Goal: Information Seeking & Learning: Learn about a topic

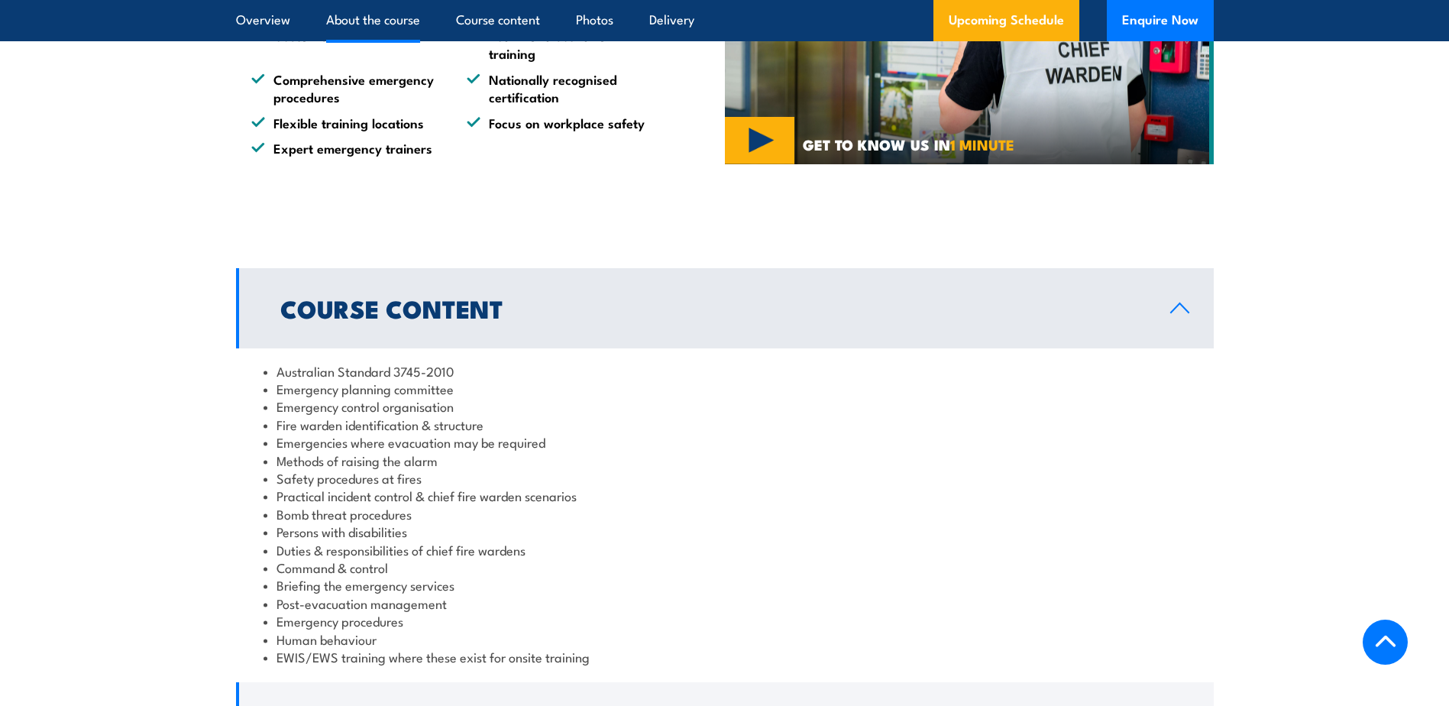
scroll to position [1299, 0]
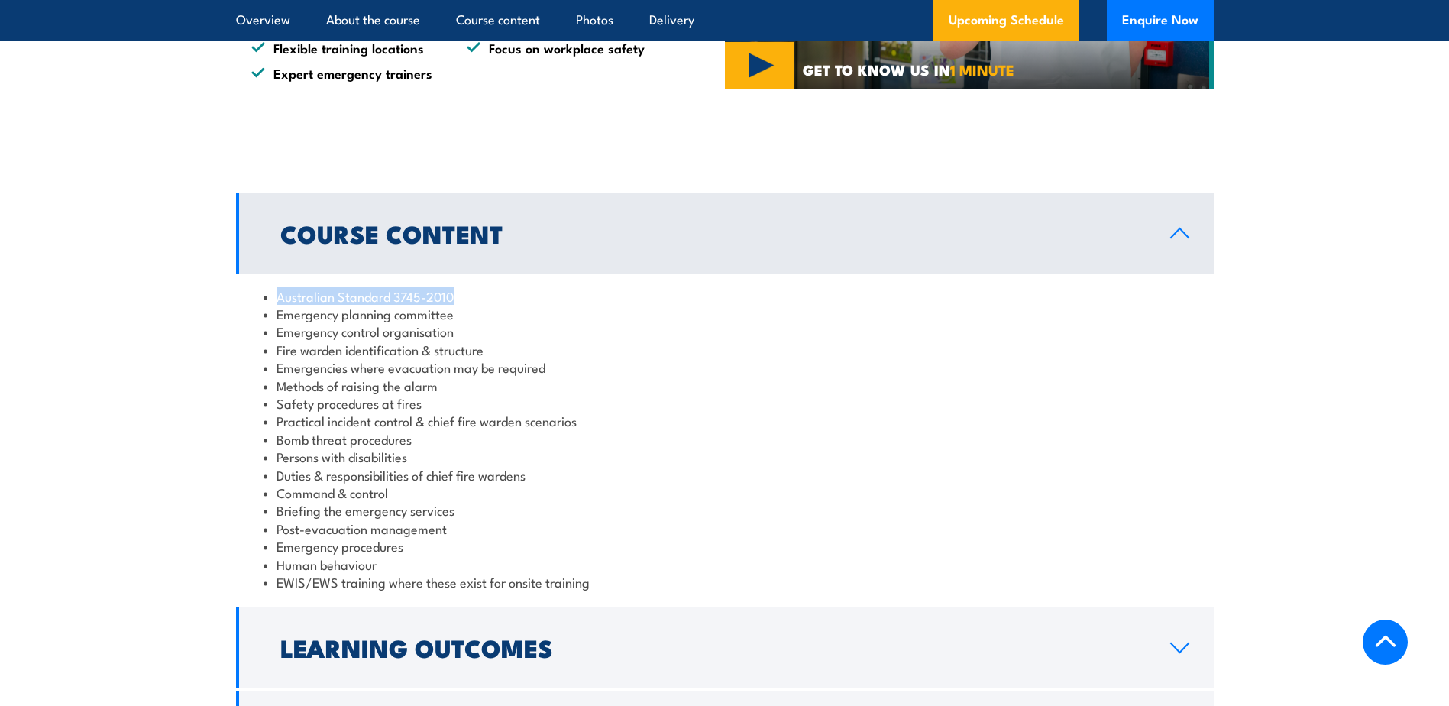
drag, startPoint x: 454, startPoint y: 301, endPoint x: 280, endPoint y: 301, distance: 174.2
click at [280, 301] on li "Australian Standard 3745-2010" at bounding box center [725, 296] width 923 height 18
drag, startPoint x: 280, startPoint y: 301, endPoint x: 457, endPoint y: 375, distance: 192.1
click at [457, 375] on li "Emergencies where evacuation may be required" at bounding box center [725, 367] width 923 height 18
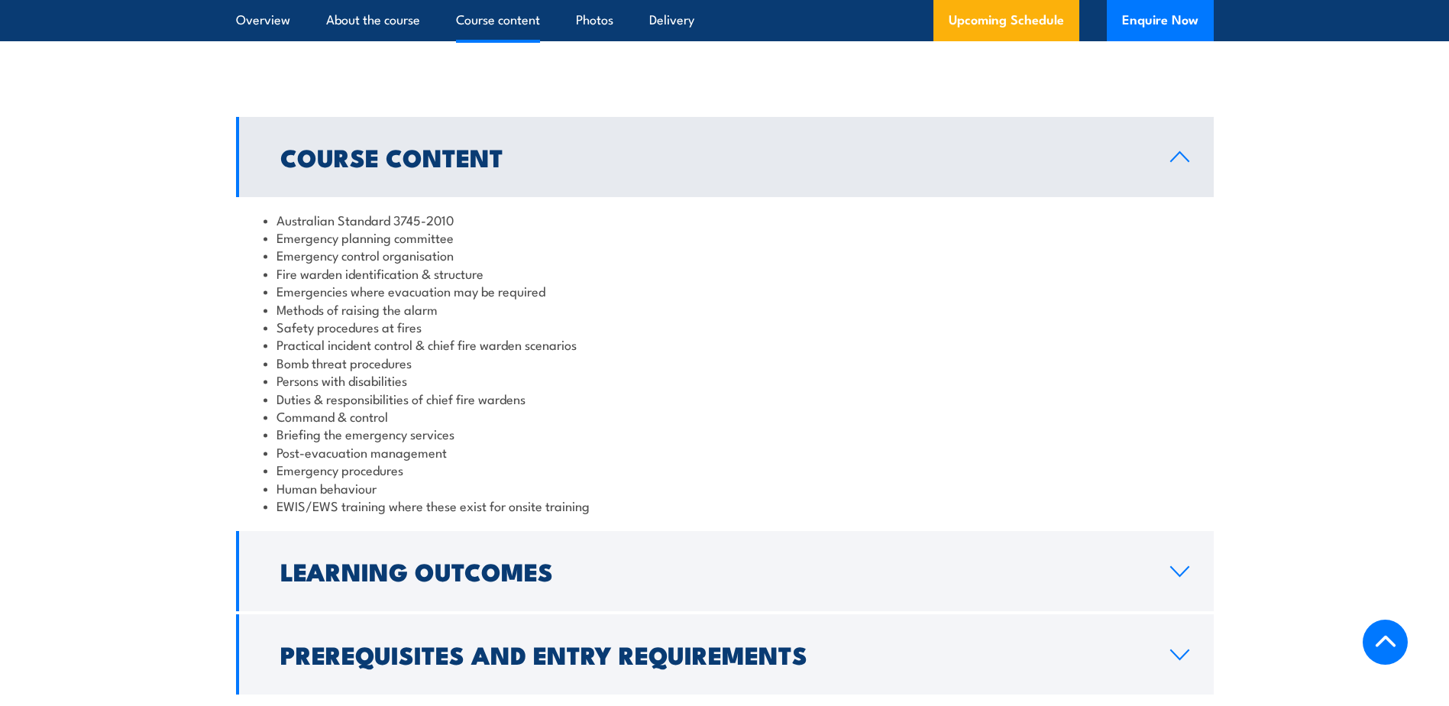
drag, startPoint x: 677, startPoint y: 406, endPoint x: 579, endPoint y: 396, distance: 98.2
click at [579, 396] on li "Duties & responsibilities of chief fire wardens" at bounding box center [725, 399] width 923 height 18
drag, startPoint x: 447, startPoint y: 434, endPoint x: 274, endPoint y: 433, distance: 172.6
click at [274, 433] on li "Briefing the emergency services" at bounding box center [725, 434] width 923 height 18
drag, startPoint x: 274, startPoint y: 433, endPoint x: 280, endPoint y: 448, distance: 15.7
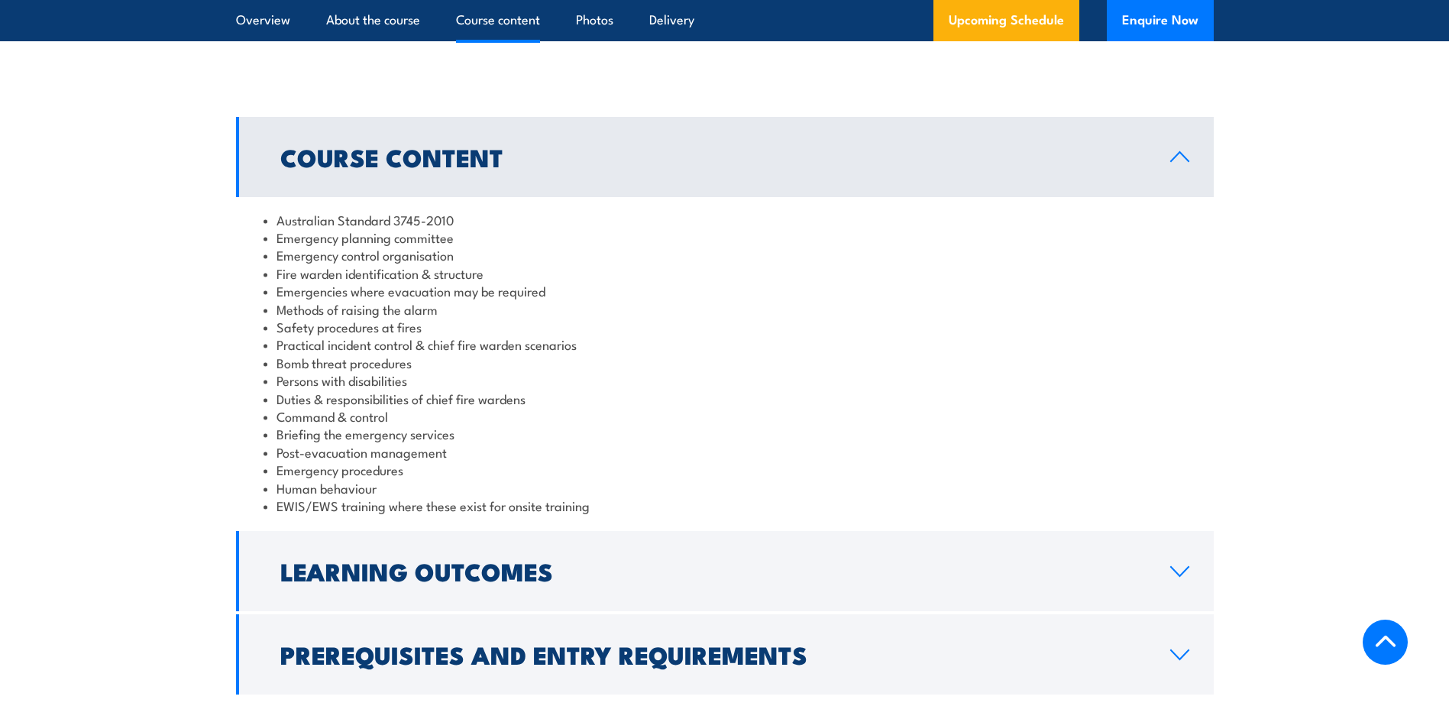
click at [280, 447] on li "Post-evacuation management" at bounding box center [725, 452] width 923 height 18
drag, startPoint x: 278, startPoint y: 509, endPoint x: 593, endPoint y: 500, distance: 314.8
click at [593, 500] on li "EWIS/EWS training where these exist for onsite training" at bounding box center [725, 506] width 923 height 18
drag, startPoint x: 593, startPoint y: 500, endPoint x: 521, endPoint y: 470, distance: 78.0
click at [521, 470] on li "Emergency procedures" at bounding box center [725, 470] width 923 height 18
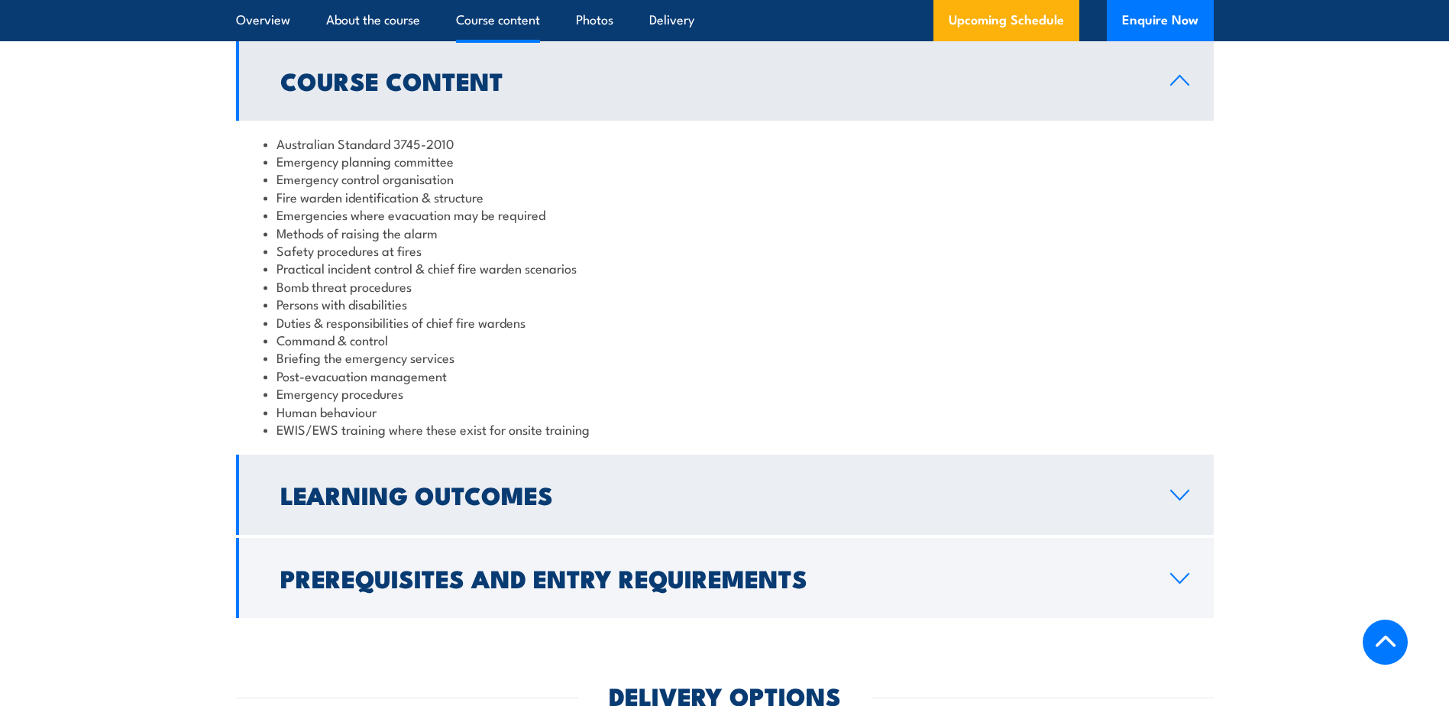
click at [571, 486] on h2 "Learning Outcomes" at bounding box center [712, 494] width 865 height 21
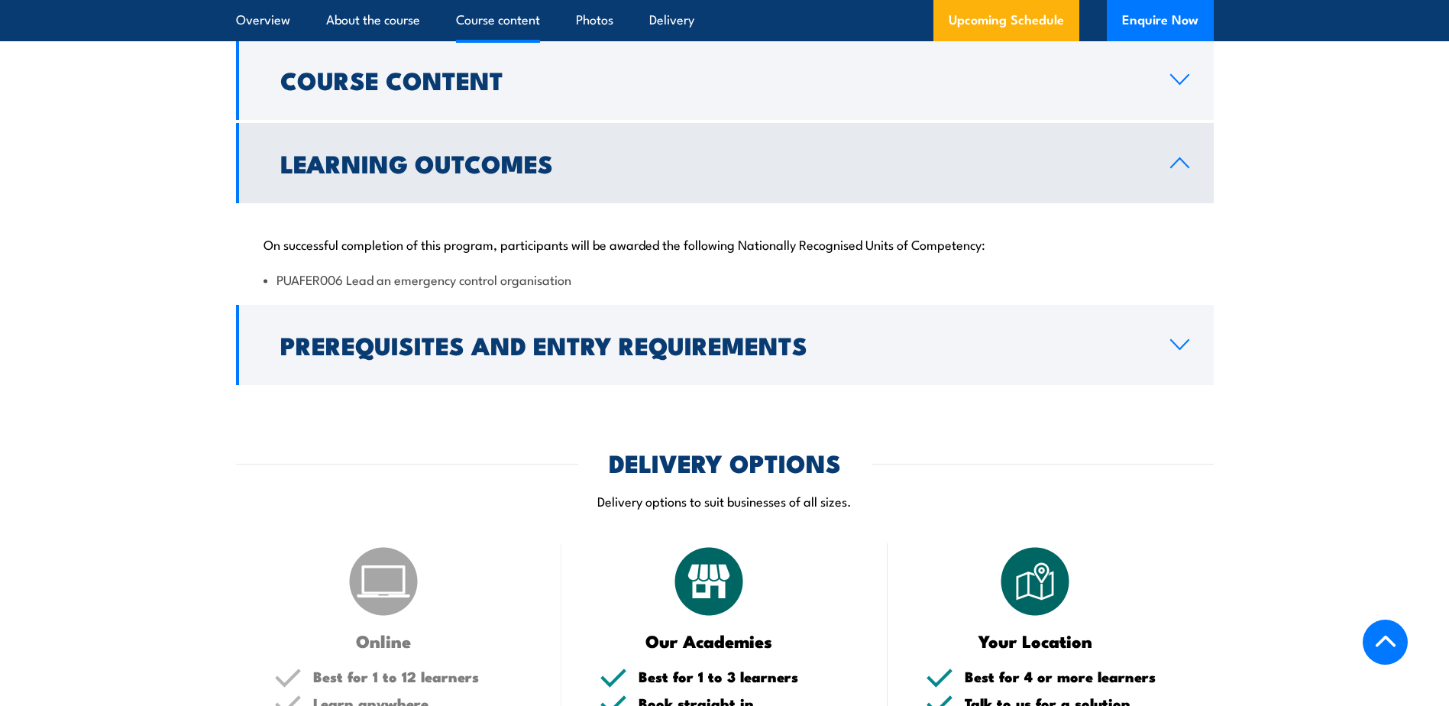
scroll to position [1451, 0]
drag, startPoint x: 278, startPoint y: 280, endPoint x: 571, endPoint y: 283, distance: 292.6
click at [571, 283] on li "PUAFER006 Lead an emergency control organisation" at bounding box center [725, 280] width 923 height 18
copy li "PUAFER006 Lead an emergency control organisation"
click at [531, 229] on div "On successful completion of this program, participants will be awarded the foll…" at bounding box center [725, 253] width 978 height 99
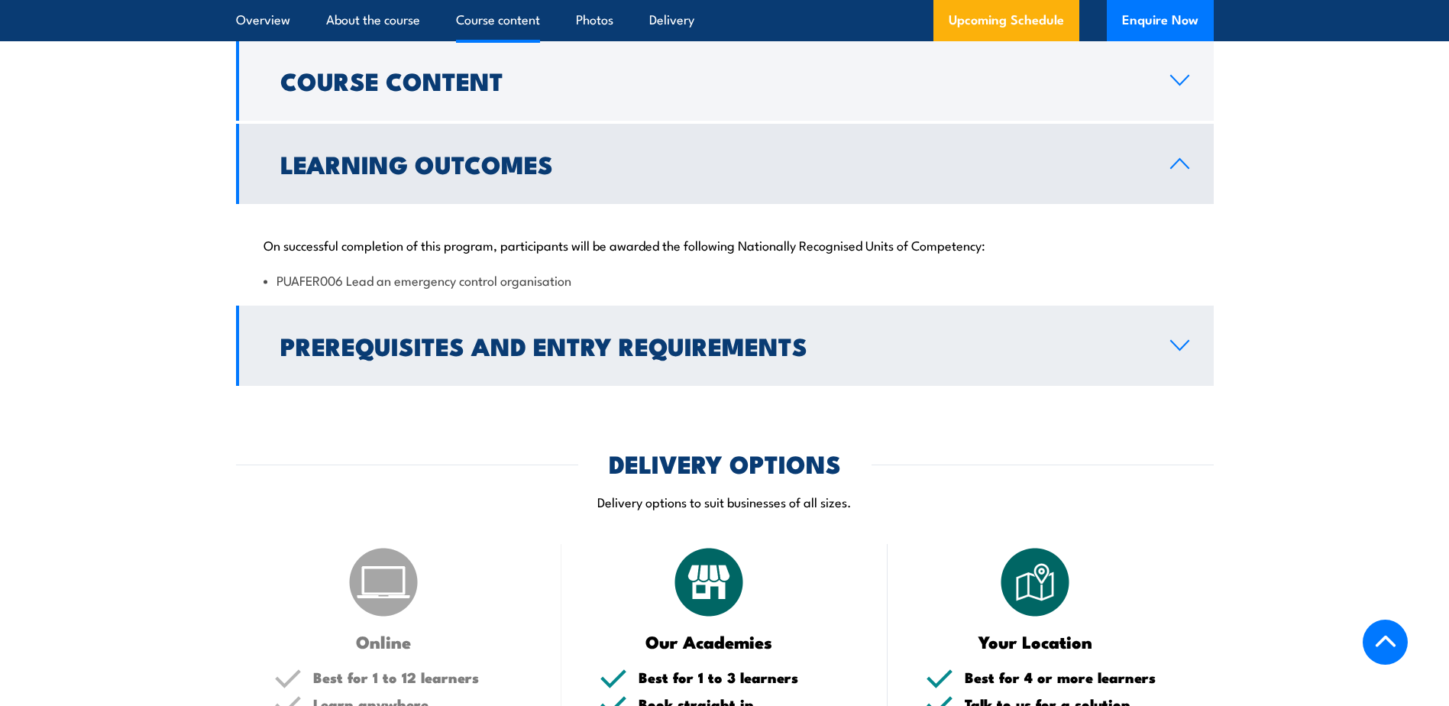
click at [906, 351] on h2 "Prerequisites and Entry Requirements" at bounding box center [712, 345] width 865 height 21
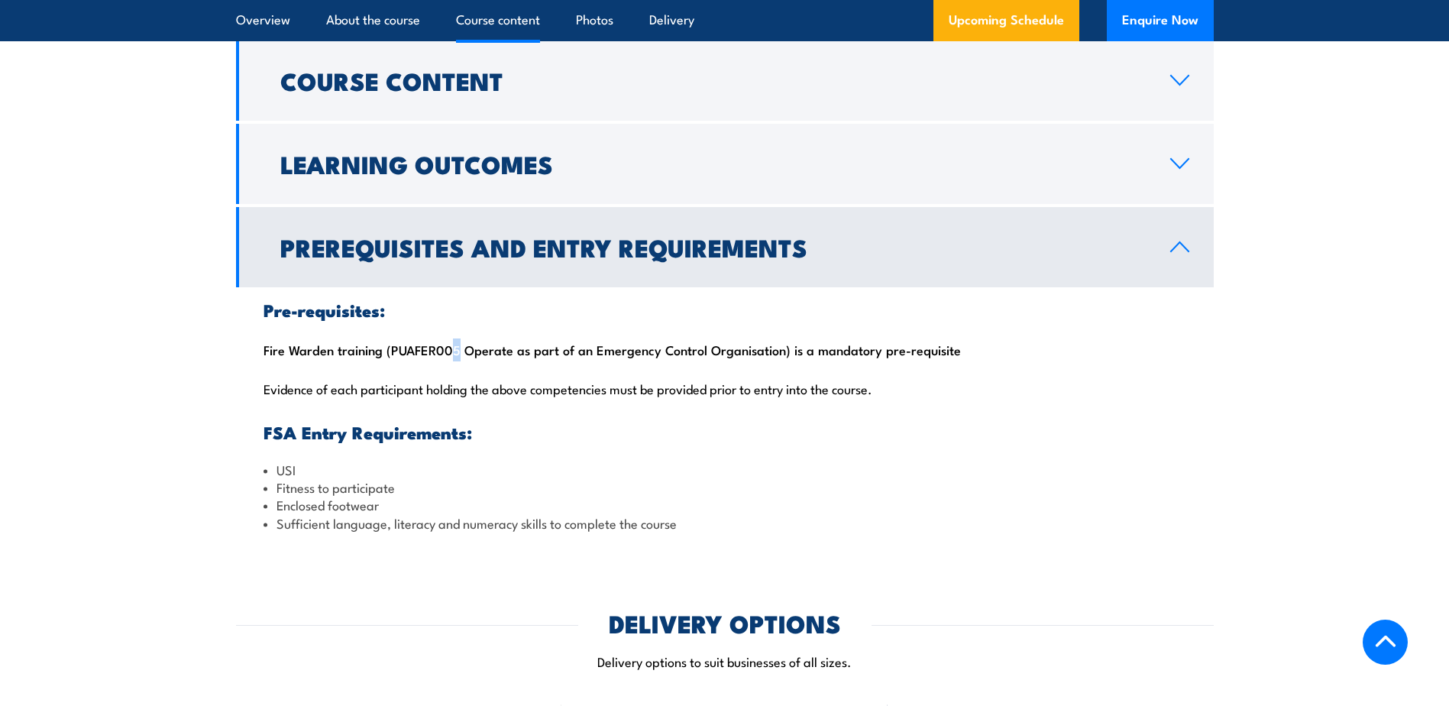
click at [448, 343] on div "Pre-requisites: Fire Warden training (PUAFER005 Operate as part of an Emergency…" at bounding box center [725, 416] width 978 height 259
drag, startPoint x: 448, startPoint y: 343, endPoint x: 526, endPoint y: 354, distance: 79.4
click at [526, 354] on div "Pre-requisites: Fire Warden training (PUAFER005 Operate as part of an Emergency…" at bounding box center [725, 416] width 978 height 259
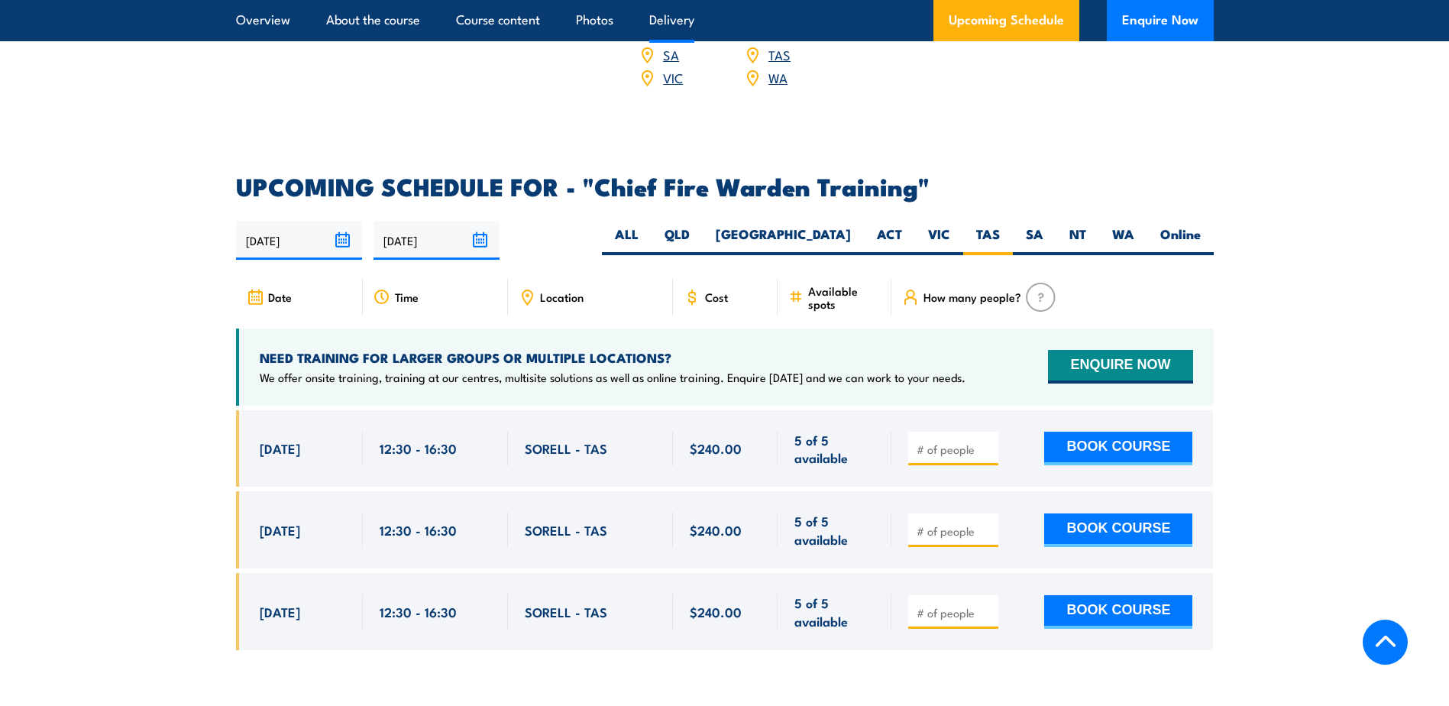
scroll to position [2597, 0]
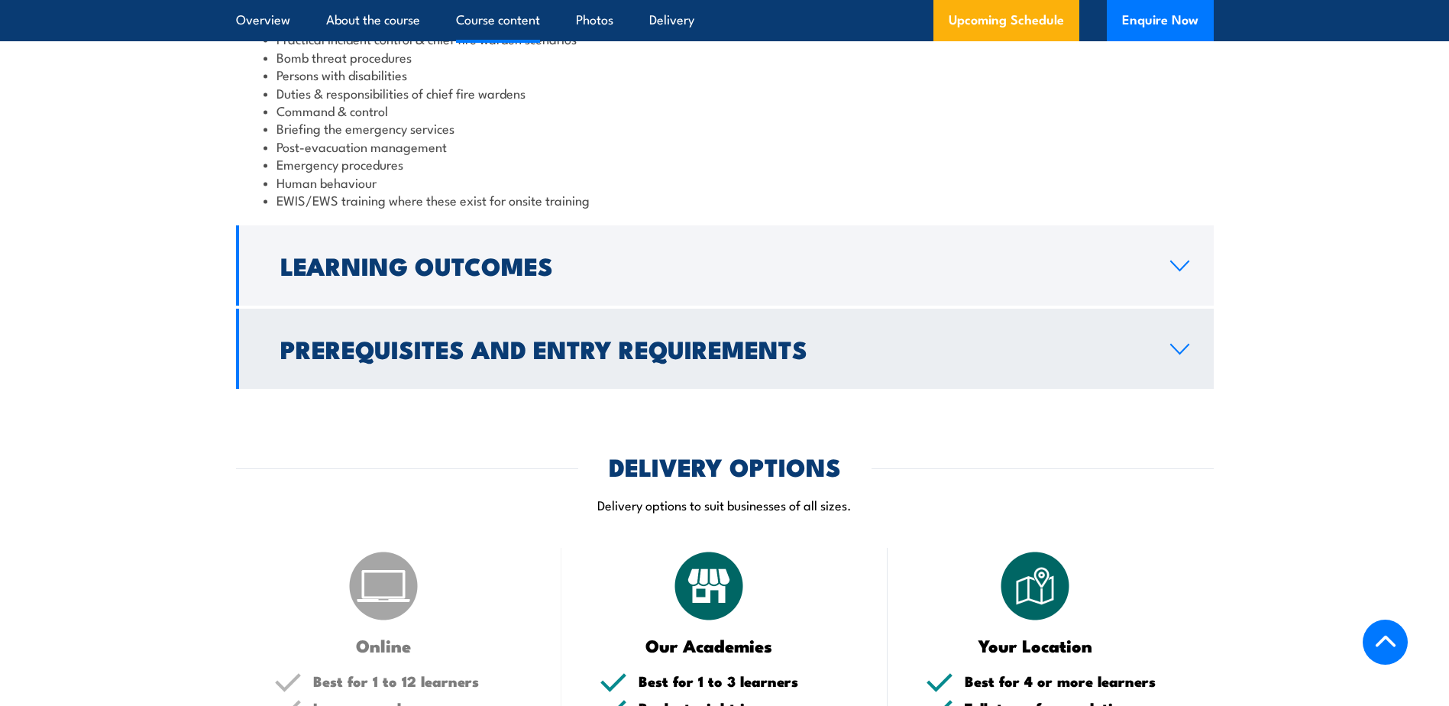
click at [562, 348] on h2 "Prerequisites and Entry Requirements" at bounding box center [712, 348] width 865 height 21
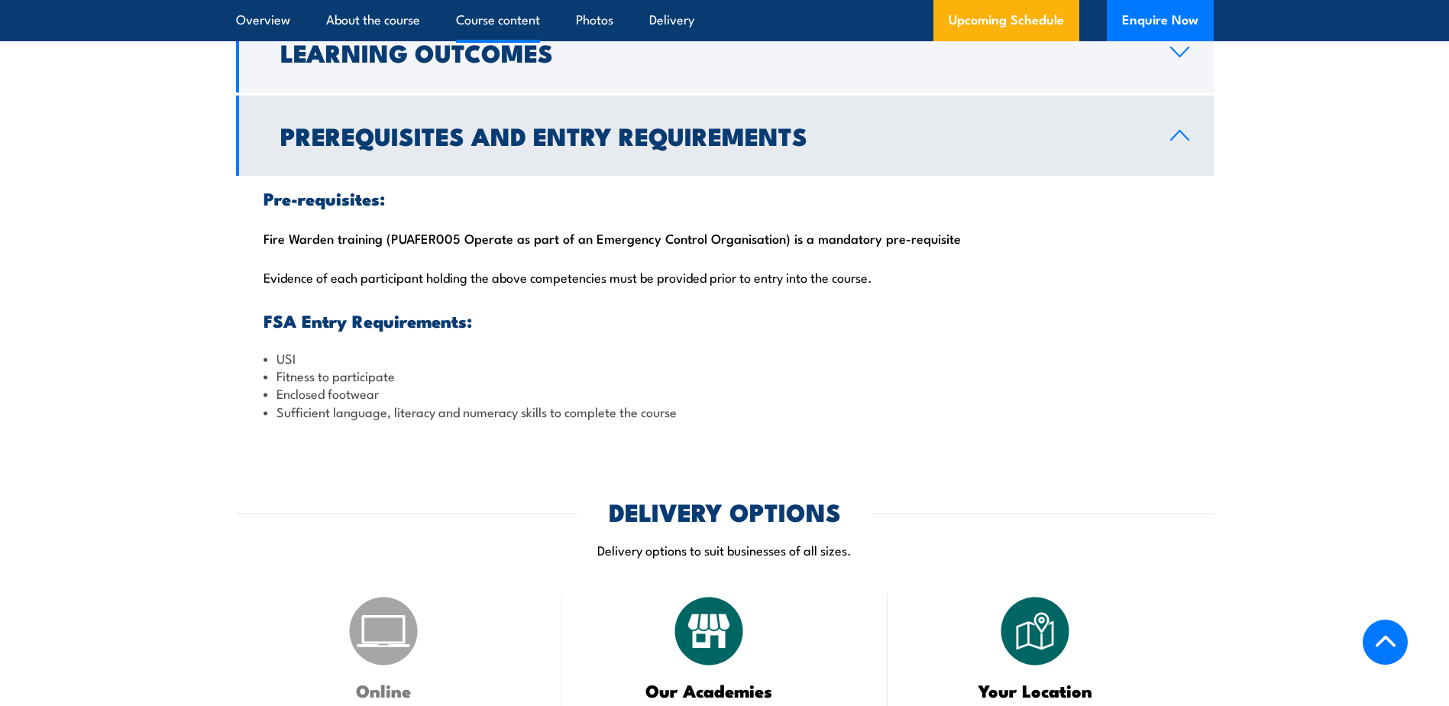
scroll to position [1527, 0]
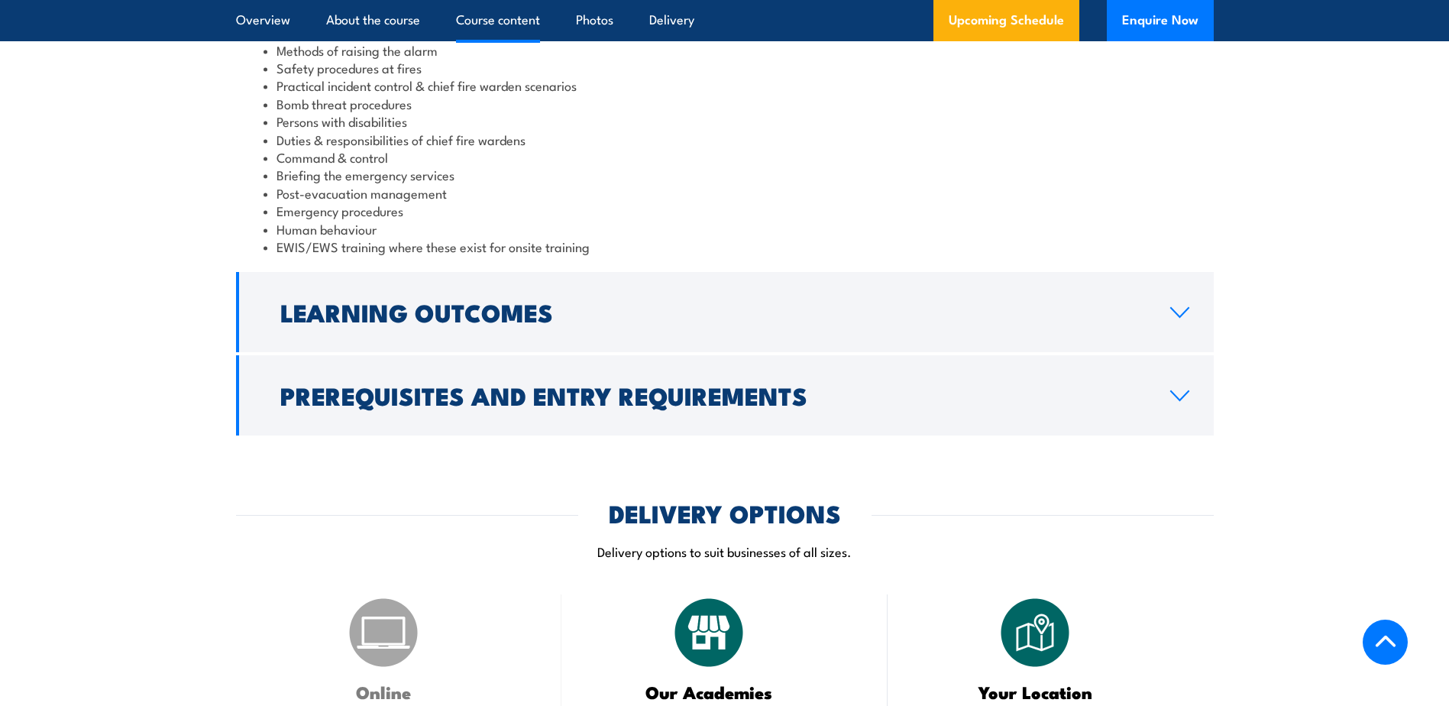
scroll to position [1503, 0]
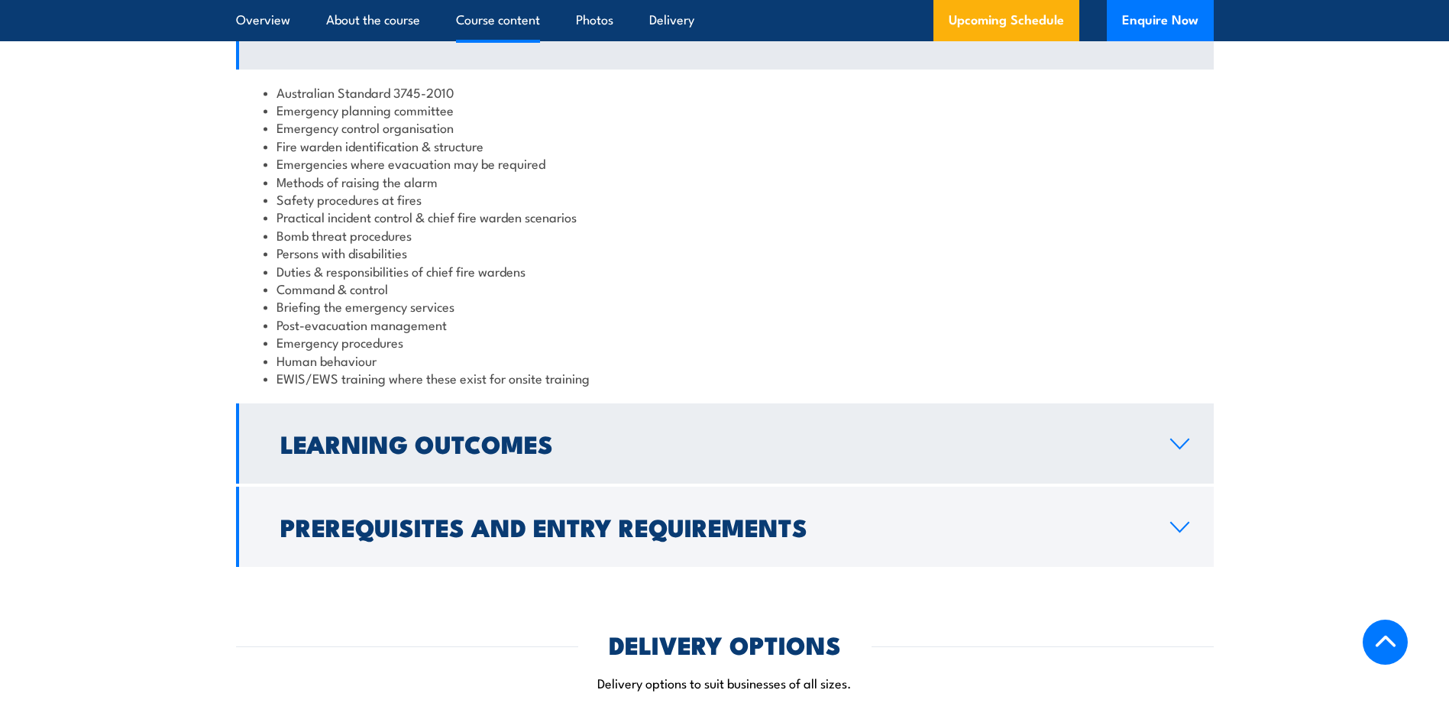
click at [499, 432] on h2 "Learning Outcomes" at bounding box center [712, 442] width 865 height 21
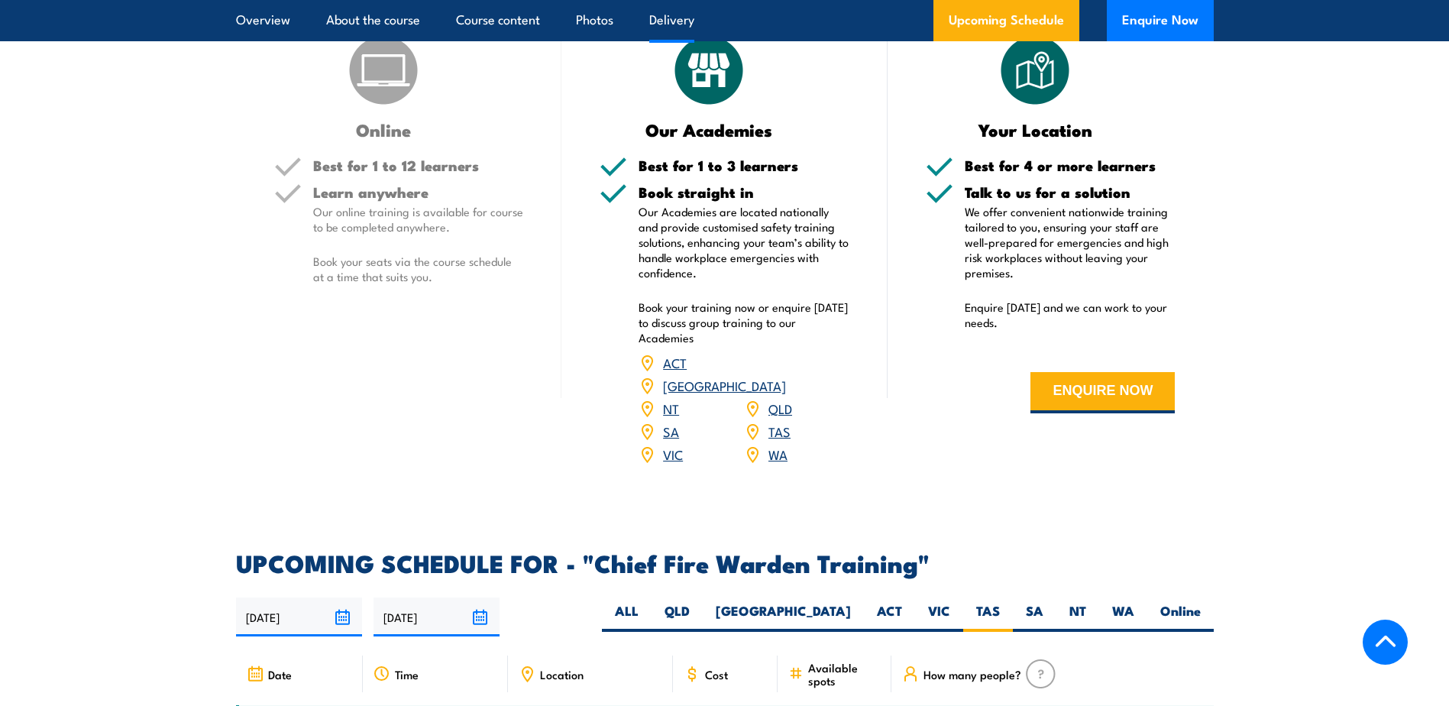
scroll to position [2037, 0]
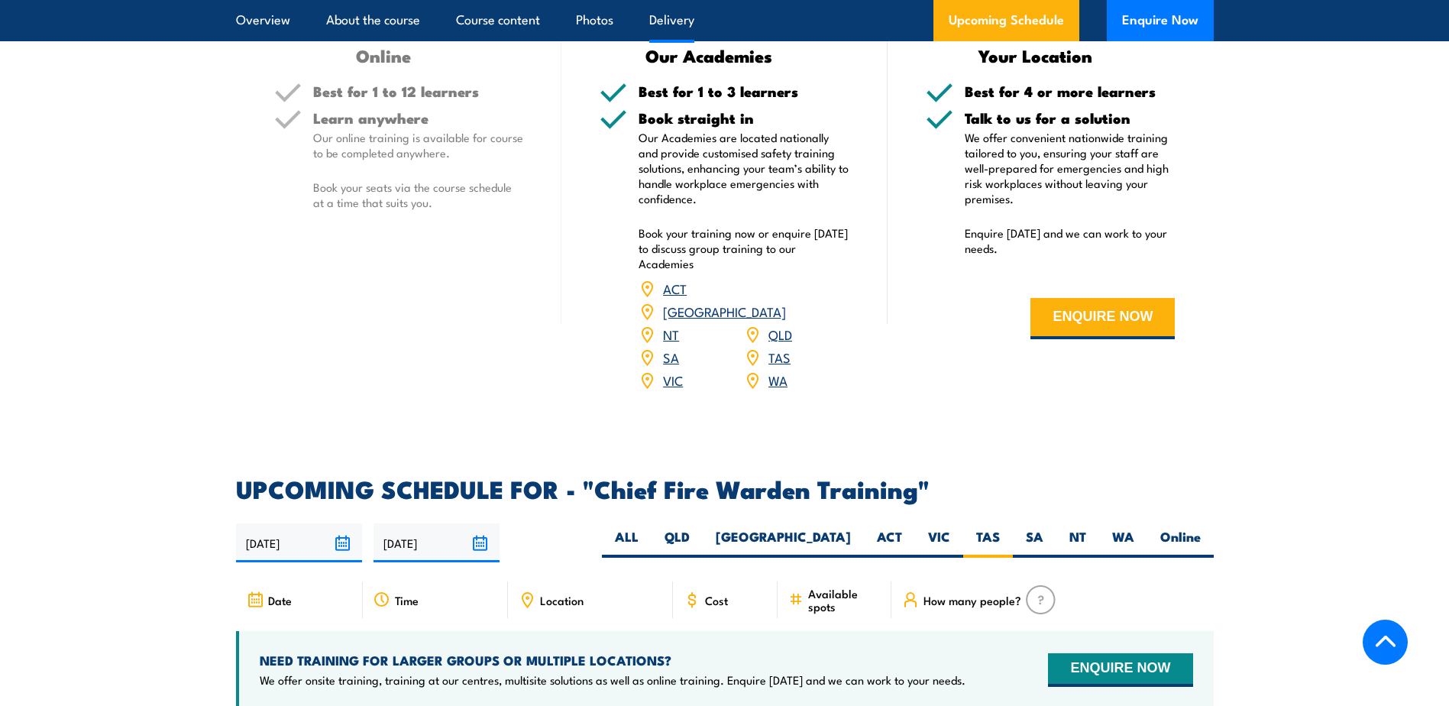
click at [675, 348] on link "SA" at bounding box center [671, 357] width 16 height 18
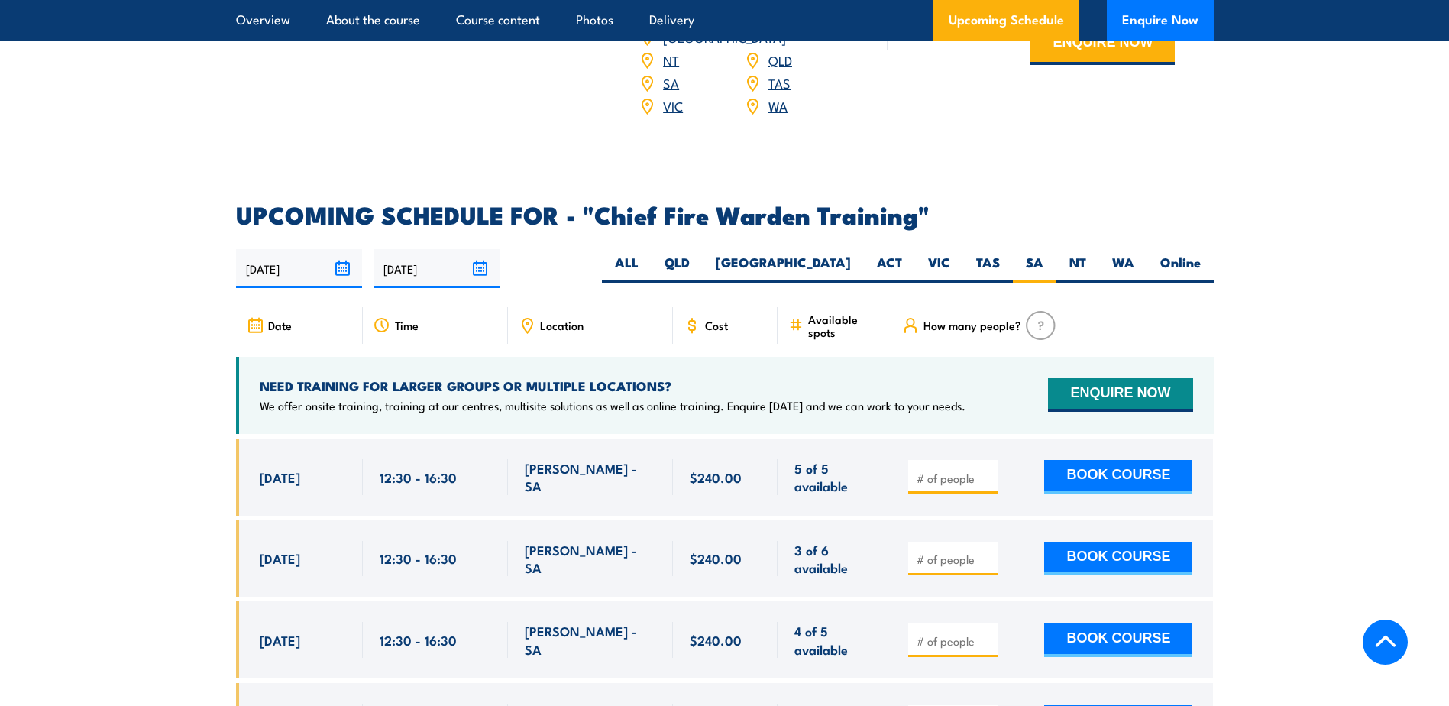
scroll to position [2496, 0]
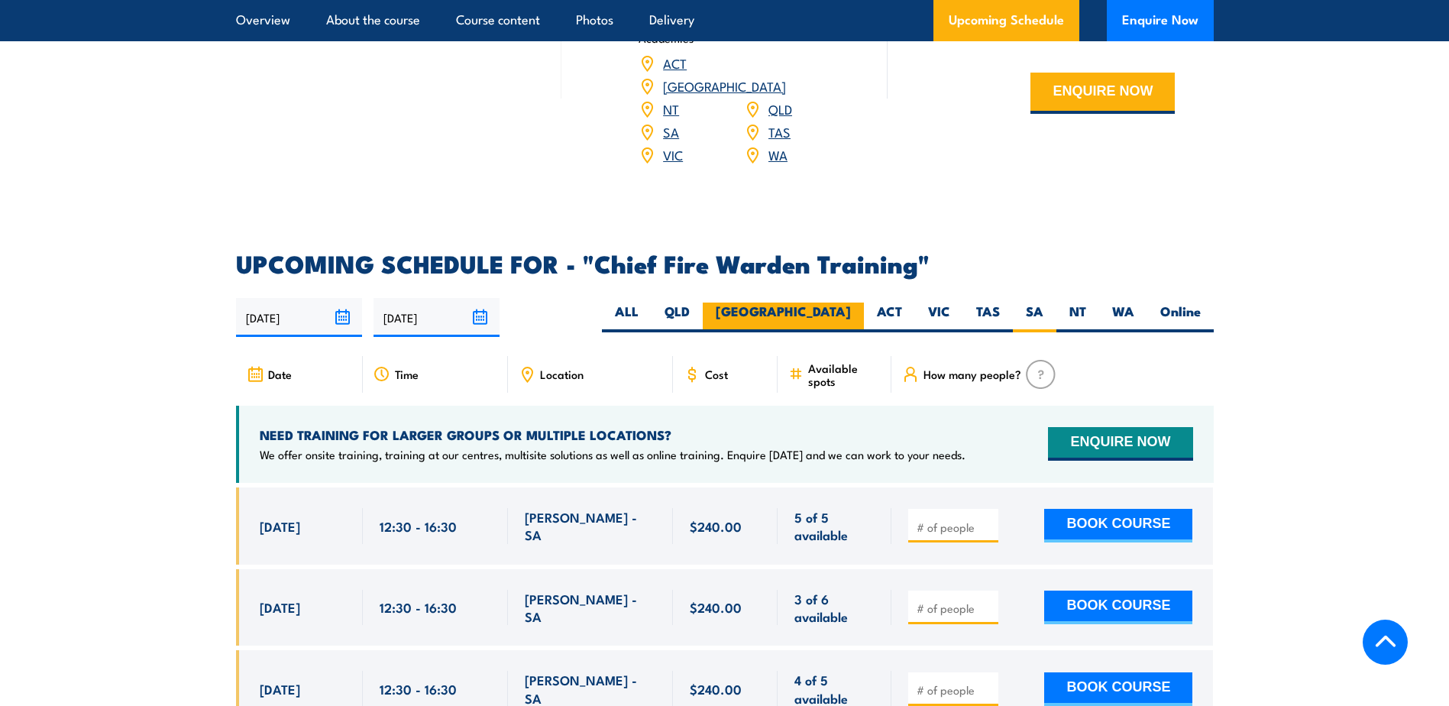
click at [816, 302] on label "[GEOGRAPHIC_DATA]" at bounding box center [783, 317] width 161 height 30
click at [851, 302] on input "[GEOGRAPHIC_DATA]" at bounding box center [856, 307] width 10 height 10
radio input "true"
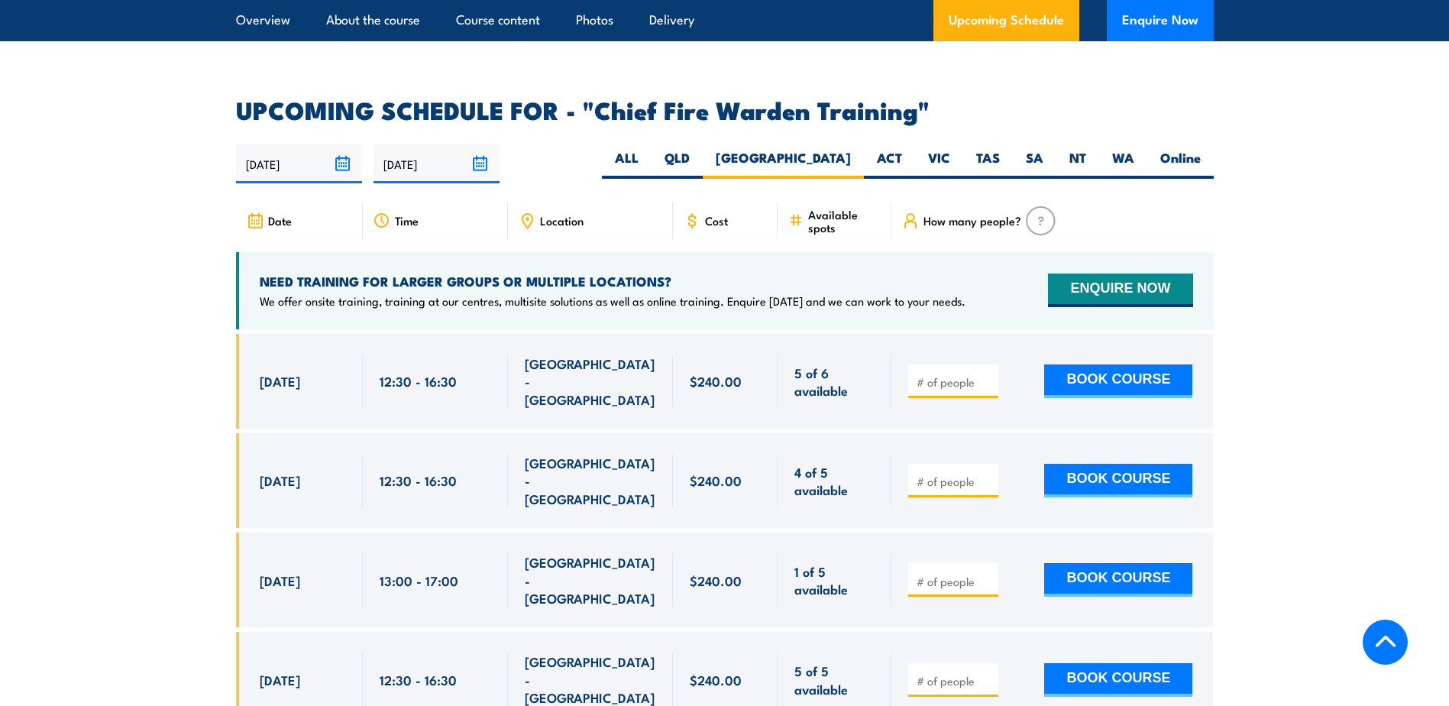
scroll to position [2648, 0]
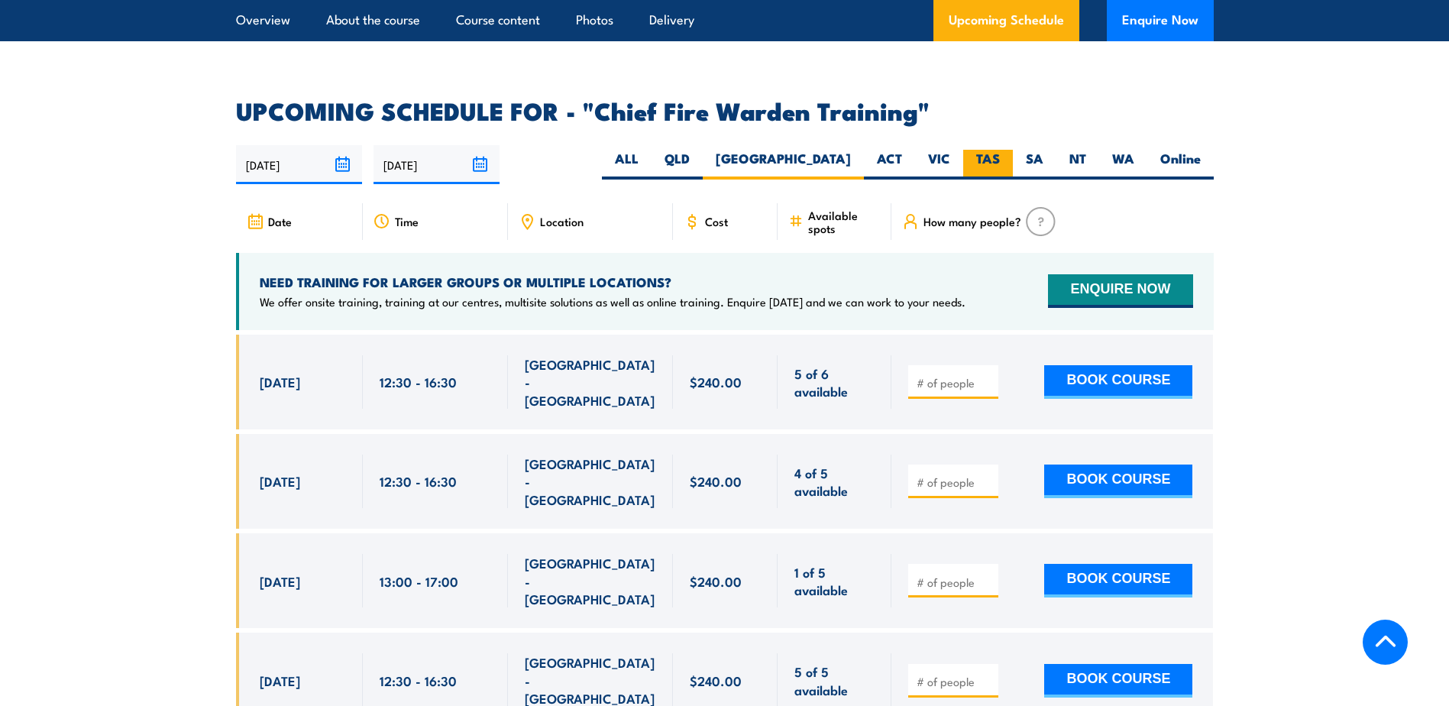
click at [1004, 150] on label "TAS" at bounding box center [988, 165] width 50 height 30
click at [1004, 150] on input "TAS" at bounding box center [1005, 155] width 10 height 10
radio input "true"
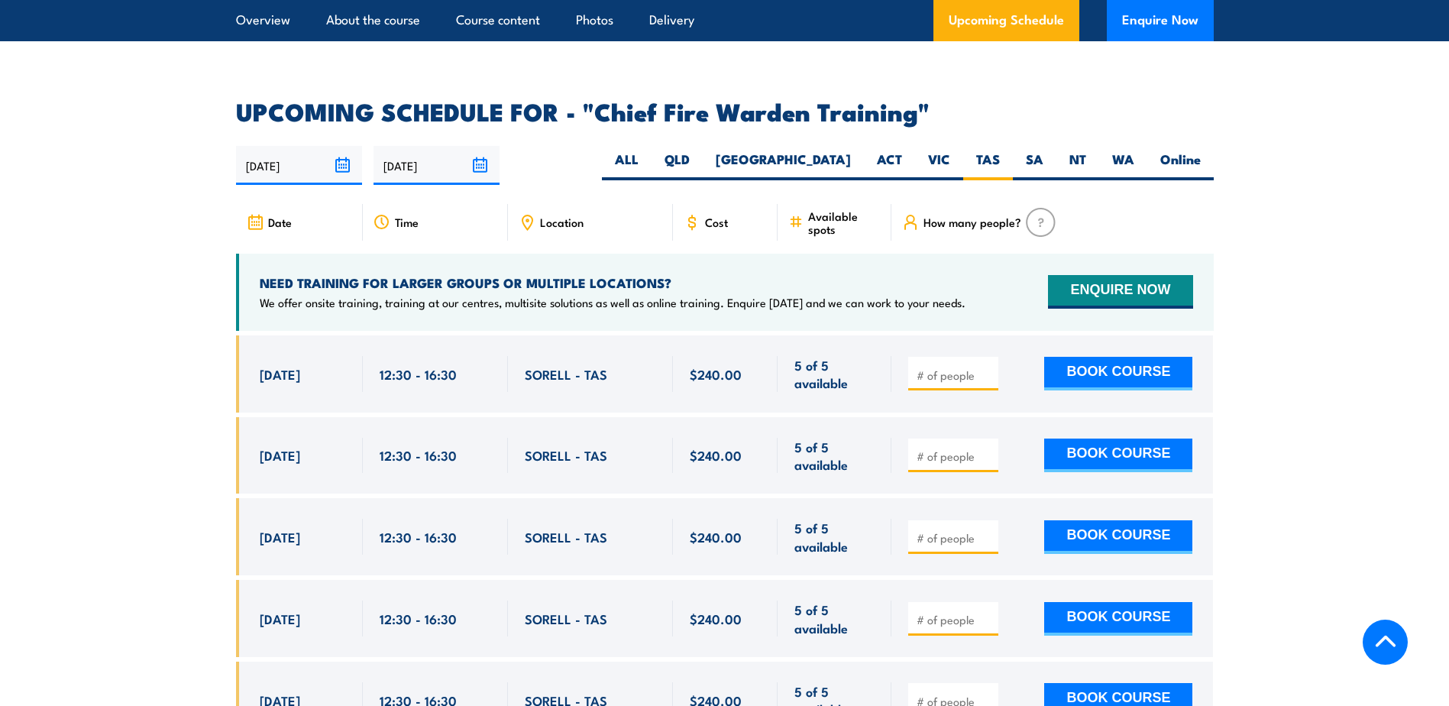
scroll to position [2725, 0]
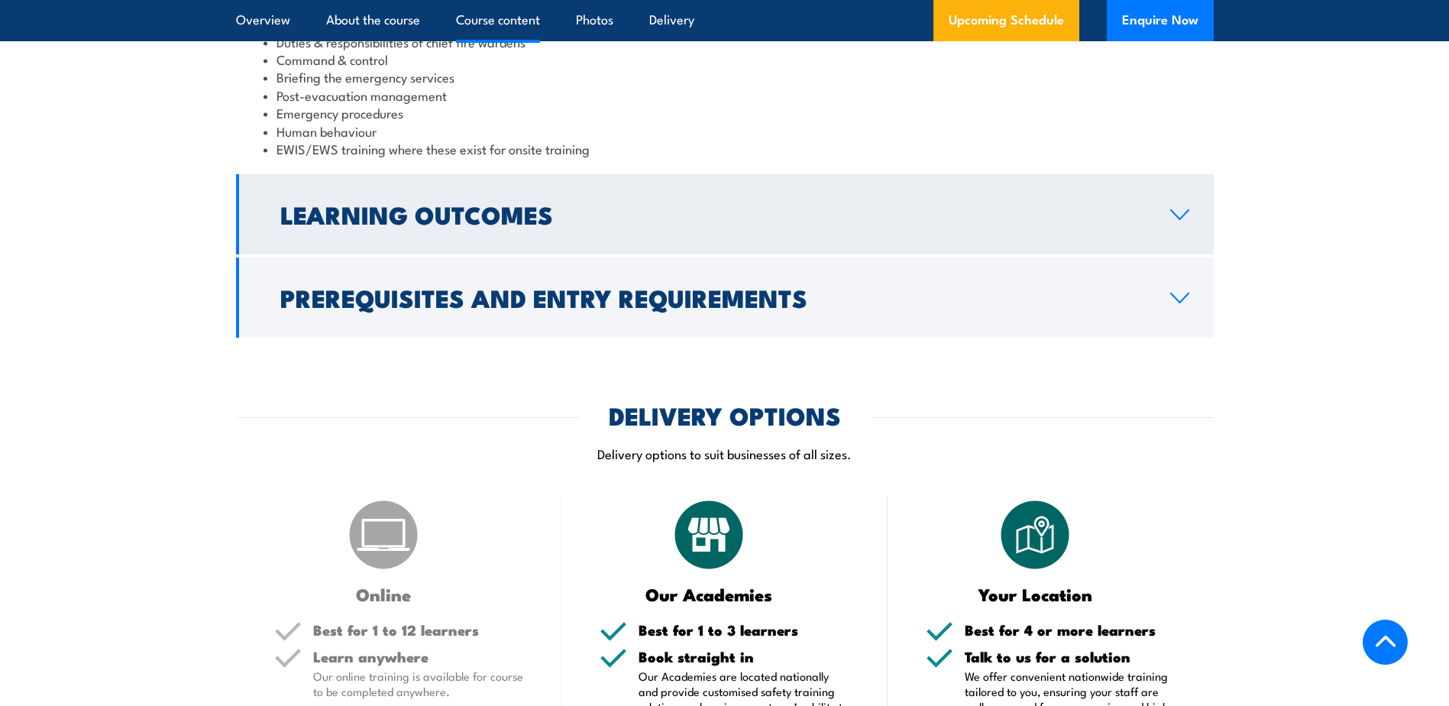
click at [456, 213] on h2 "Learning Outcomes" at bounding box center [712, 213] width 865 height 21
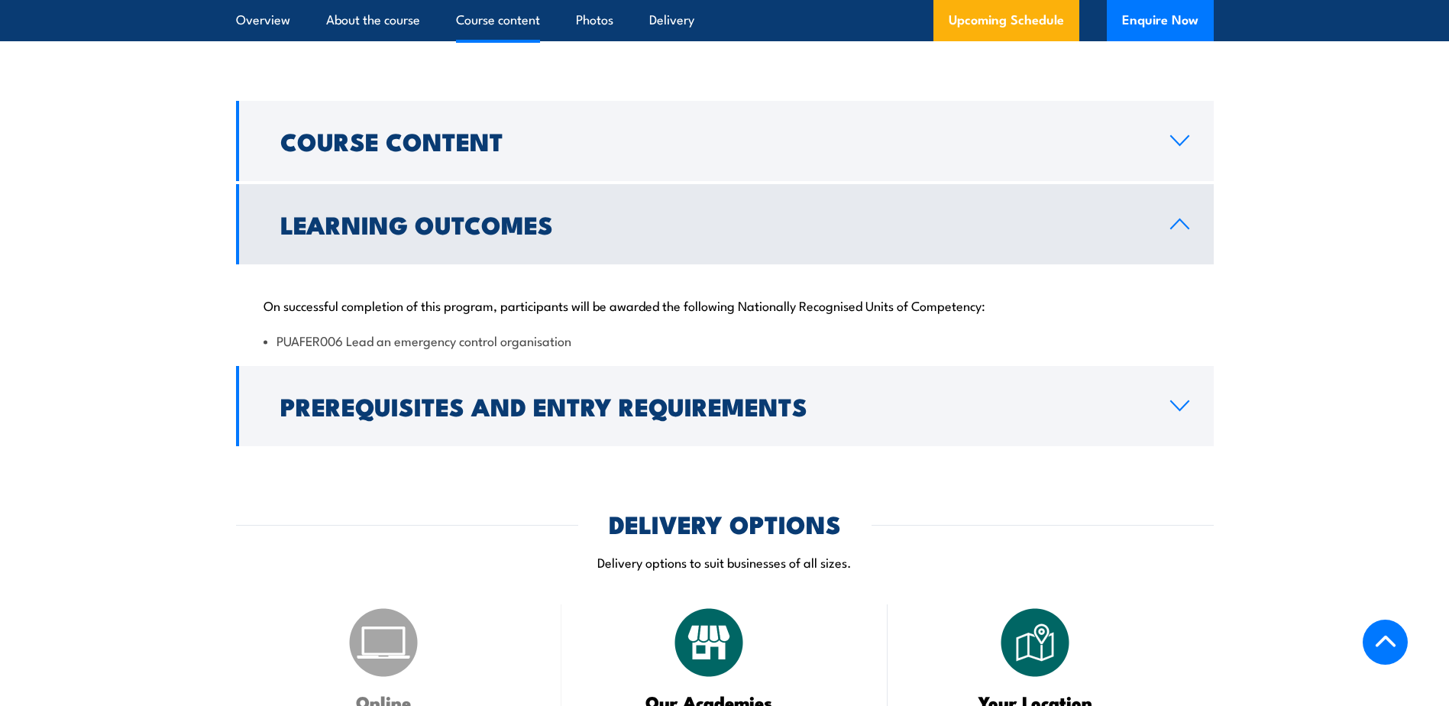
scroll to position [1377, 0]
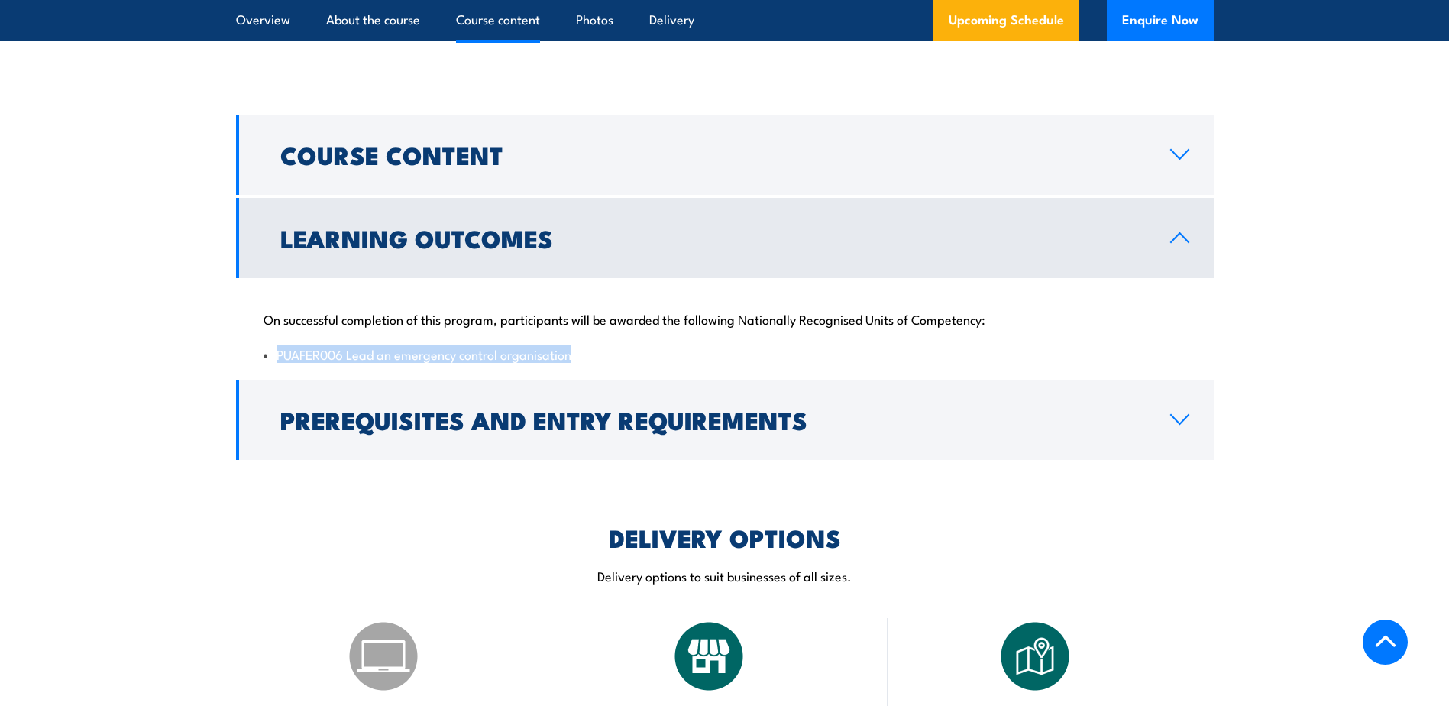
drag, startPoint x: 276, startPoint y: 357, endPoint x: 572, endPoint y: 359, distance: 296.4
click at [572, 359] on li "PUAFER006 Lead an emergency control organisation" at bounding box center [725, 354] width 923 height 18
copy li "PUAFER006 Lead an emergency control organisation"
